Goal: Task Accomplishment & Management: Manage account settings

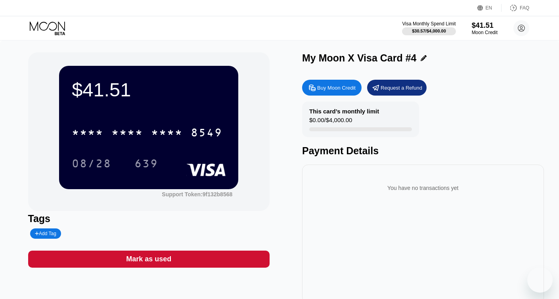
click at [42, 22] on icon at bounding box center [47, 25] width 35 height 9
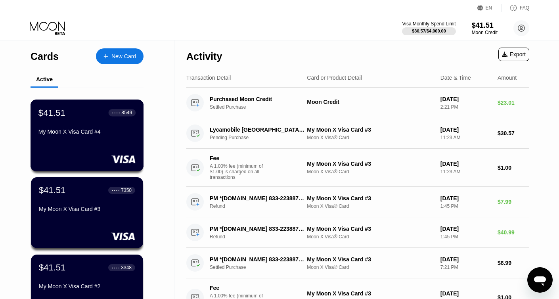
click at [104, 142] on div "$41.51 ● ● ● ● 8549 My Moon X Visa Card #4" at bounding box center [87, 136] width 113 height 72
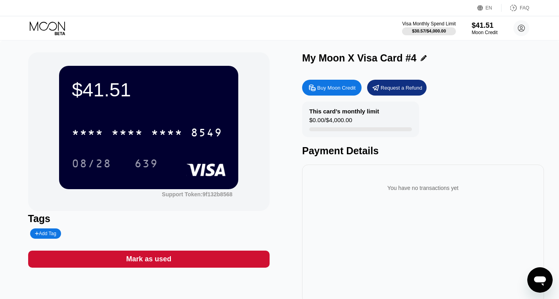
click at [50, 25] on icon at bounding box center [48, 28] width 37 height 14
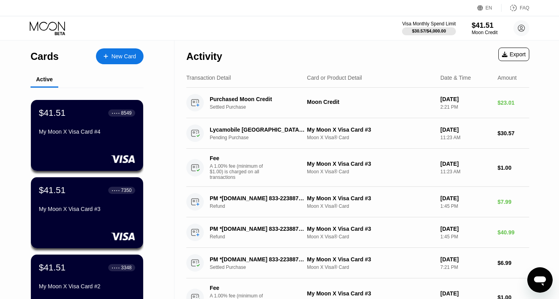
click at [548, 102] on div "Cards New Card Active $41.51 ● ● ● ● 8549 My Moon X Visa Card #4 $41.51 ● ● ● ●…" at bounding box center [279, 299] width 559 height 518
